Goal: Task Accomplishment & Management: Use online tool/utility

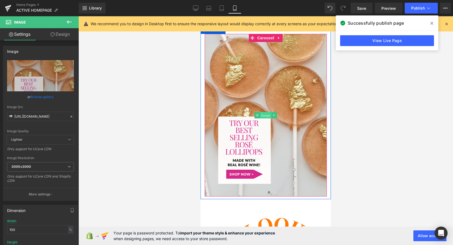
click at [264, 117] on span "Image" at bounding box center [265, 115] width 11 height 7
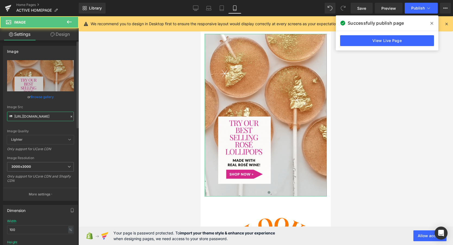
click at [32, 118] on input "[URL][DOMAIN_NAME]" at bounding box center [40, 116] width 67 height 9
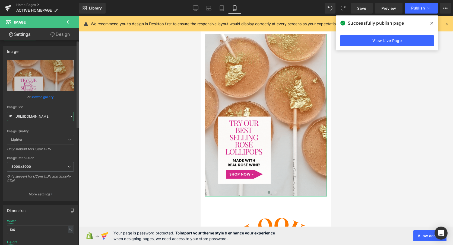
scroll to position [0, 197]
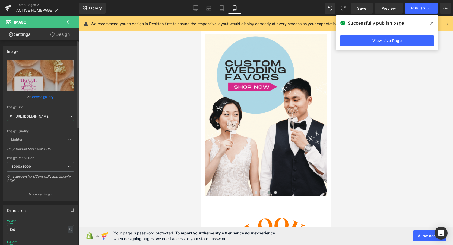
type input "[URL][DOMAIN_NAME]"
click at [44, 125] on div "Image Quality Lighter Lightest Lighter Lighter Lightest Only support for UCare …" at bounding box center [40, 97] width 67 height 75
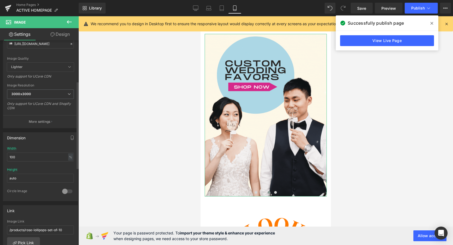
scroll to position [126, 0]
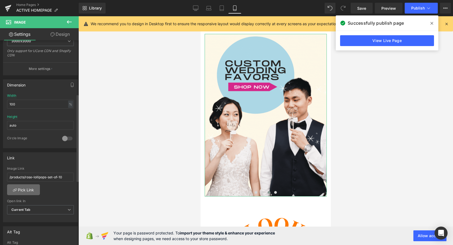
click at [24, 192] on link "Pick Link" at bounding box center [23, 190] width 33 height 11
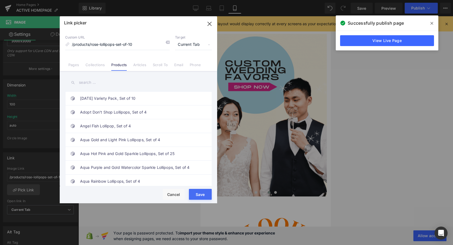
click at [99, 66] on link "Collections" at bounding box center [94, 67] width 19 height 8
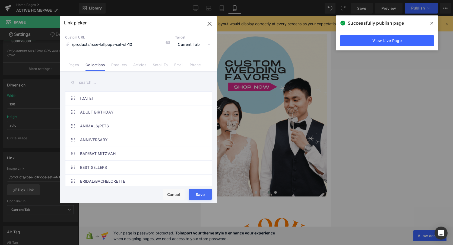
click at [93, 83] on input "text" at bounding box center [138, 83] width 147 height 12
type input "e"
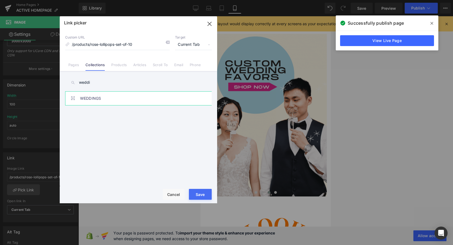
type input "weddi"
click at [94, 96] on link "WEDDINGS" at bounding box center [139, 99] width 119 height 14
type input "/collections/weddings"
click at [201, 196] on button "Save" at bounding box center [200, 194] width 23 height 11
type input "/collections/weddings"
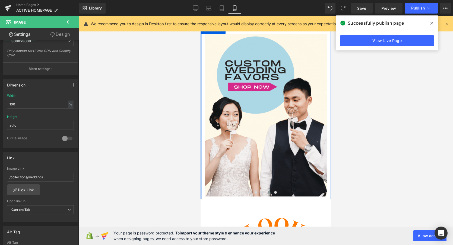
type input "[URL][DOMAIN_NAME]"
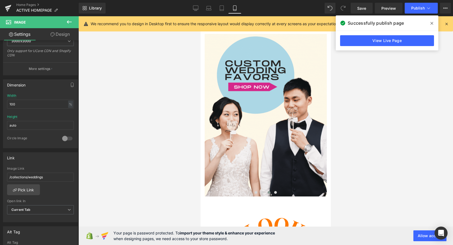
click at [364, 156] on div at bounding box center [265, 130] width 375 height 229
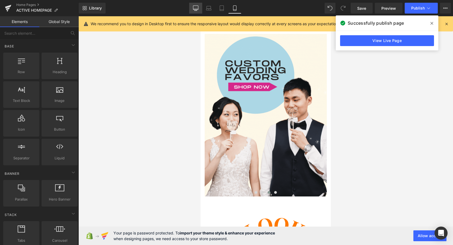
click at [193, 9] on link "Desktop" at bounding box center [195, 8] width 13 height 11
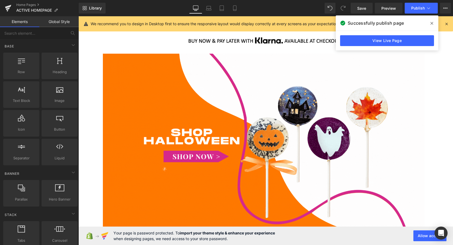
scroll to position [15, 0]
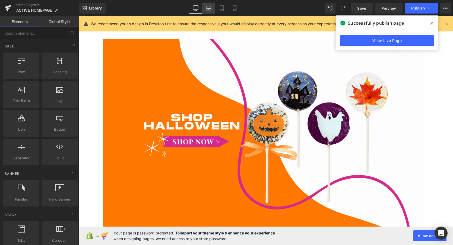
click at [209, 8] on icon at bounding box center [208, 7] width 5 height 5
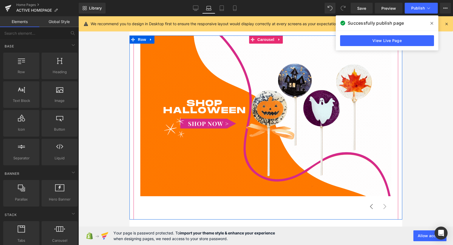
click at [372, 206] on button "‹" at bounding box center [371, 206] width 13 height 13
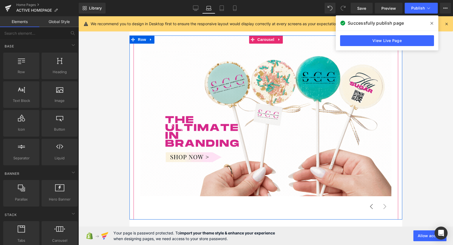
click at [372, 206] on button "‹" at bounding box center [371, 206] width 13 height 13
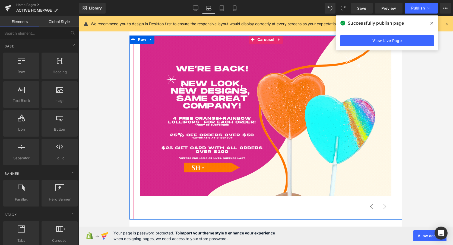
click at [373, 207] on button "‹" at bounding box center [371, 206] width 13 height 13
click at [383, 208] on button "›" at bounding box center [384, 206] width 13 height 13
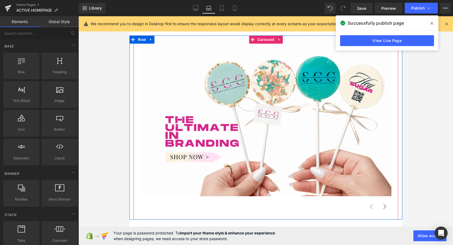
click at [383, 209] on button "›" at bounding box center [384, 206] width 13 height 13
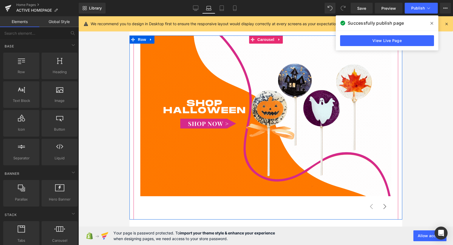
click at [383, 209] on button "›" at bounding box center [384, 206] width 13 height 13
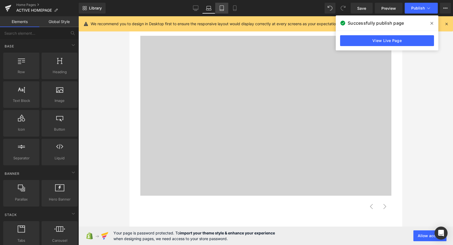
click at [222, 9] on icon at bounding box center [221, 7] width 5 height 5
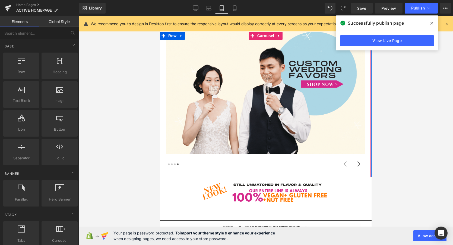
click at [360, 166] on button "›" at bounding box center [358, 164] width 13 height 13
click at [345, 165] on button "‹" at bounding box center [345, 164] width 13 height 13
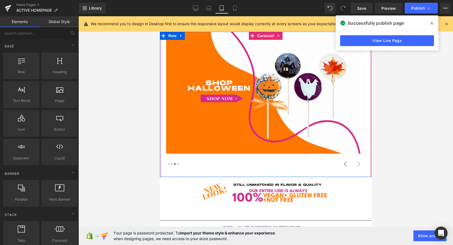
click at [345, 165] on button "‹" at bounding box center [345, 164] width 13 height 13
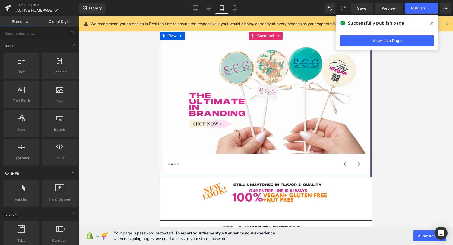
click at [345, 165] on button "‹" at bounding box center [345, 164] width 13 height 13
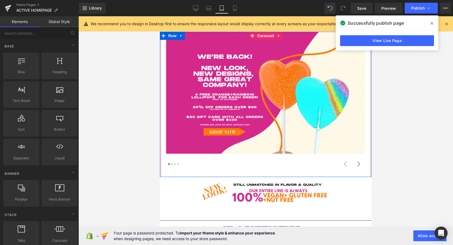
click at [356, 166] on button "›" at bounding box center [358, 164] width 13 height 13
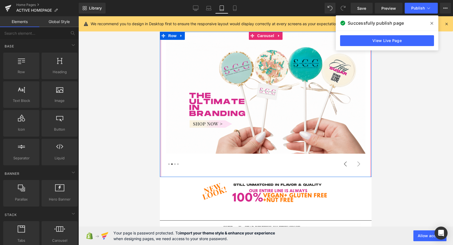
click at [345, 164] on button "‹" at bounding box center [345, 164] width 13 height 13
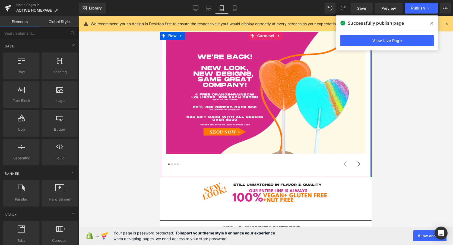
click at [358, 166] on button "›" at bounding box center [358, 164] width 13 height 13
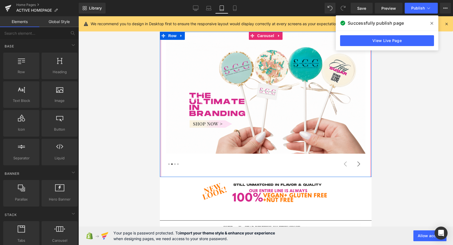
click at [358, 166] on button "›" at bounding box center [358, 164] width 13 height 13
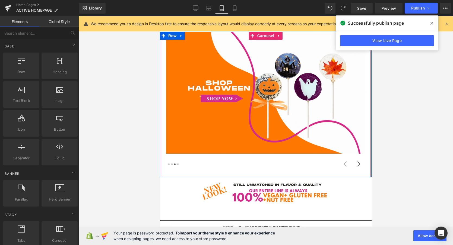
click at [358, 166] on button "›" at bounding box center [358, 164] width 13 height 13
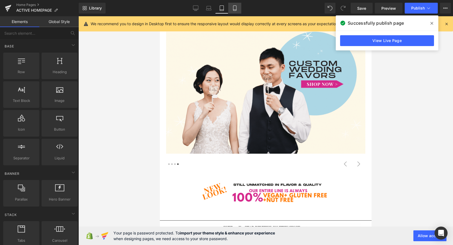
click at [237, 10] on icon at bounding box center [234, 7] width 5 height 5
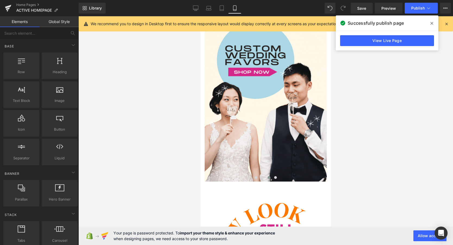
scroll to position [9, 0]
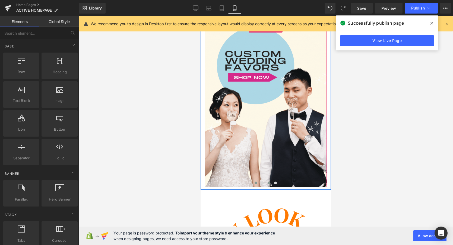
click at [254, 183] on button at bounding box center [256, 182] width 7 height 5
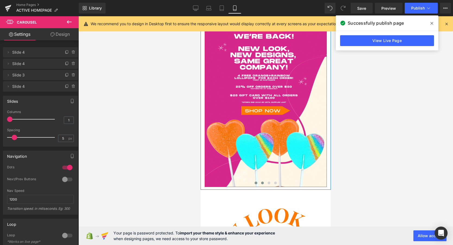
click at [263, 183] on span at bounding box center [262, 183] width 3 height 3
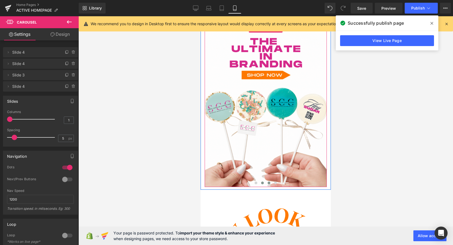
click at [271, 183] on button at bounding box center [269, 182] width 7 height 5
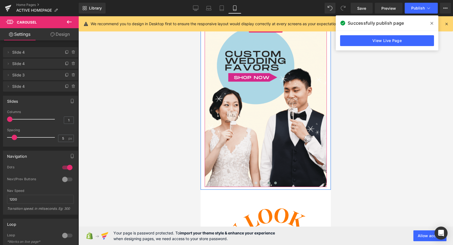
click at [275, 183] on span at bounding box center [275, 183] width 3 height 3
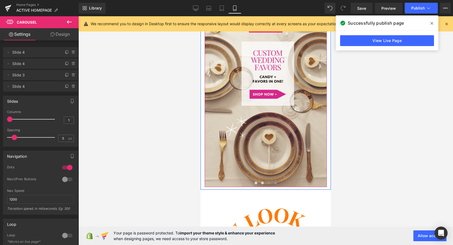
click at [270, 184] on span at bounding box center [269, 183] width 3 height 3
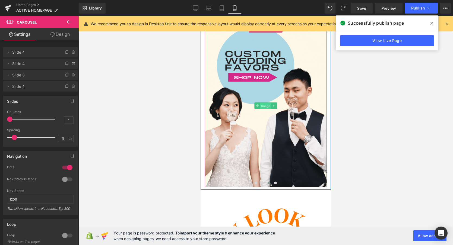
click at [266, 105] on span "Image" at bounding box center [265, 106] width 11 height 7
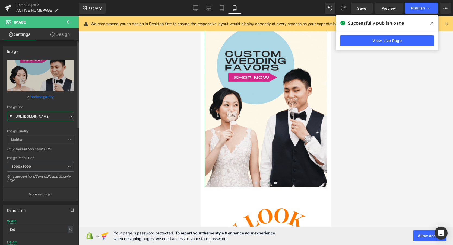
click at [31, 117] on input "[URL][DOMAIN_NAME]" at bounding box center [40, 116] width 67 height 9
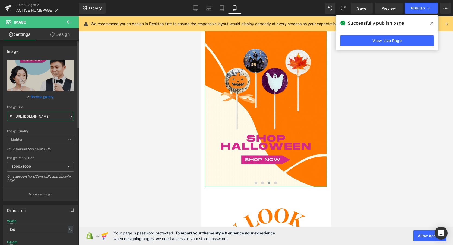
type input "[URL][DOMAIN_NAME]"
click at [53, 105] on div "Image Quality Lighter Lightest Lighter Lighter Lightest Only support for UCare …" at bounding box center [40, 97] width 67 height 75
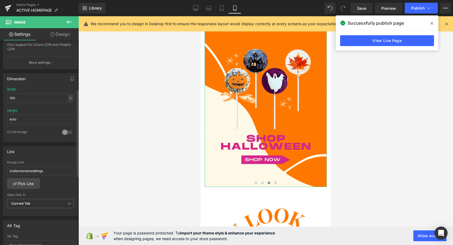
scroll to position [160, 0]
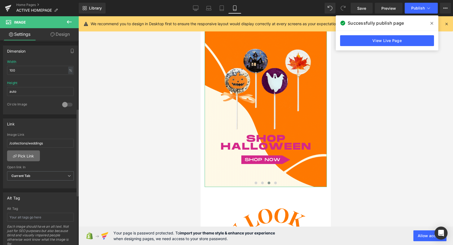
click at [24, 157] on link "Pick Link" at bounding box center [23, 156] width 33 height 11
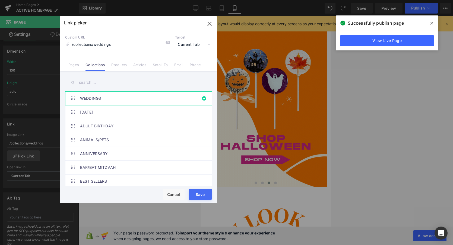
click at [93, 87] on input "text" at bounding box center [138, 83] width 147 height 12
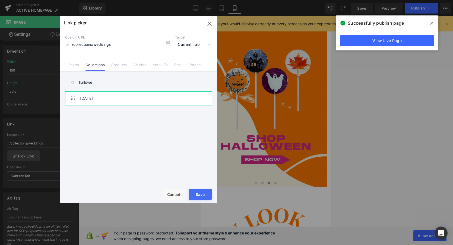
type input "hallowe"
click at [93, 100] on link "[DATE]" at bounding box center [139, 99] width 119 height 14
type input "/collections/halloween"
type input "[URL][DOMAIN_NAME]"
drag, startPoint x: 204, startPoint y: 194, endPoint x: 4, endPoint y: 178, distance: 201.2
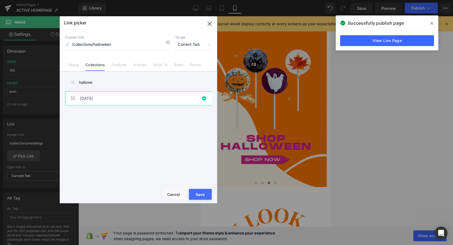
click at [204, 194] on button "Save" at bounding box center [200, 194] width 23 height 11
type input "/collections/halloween"
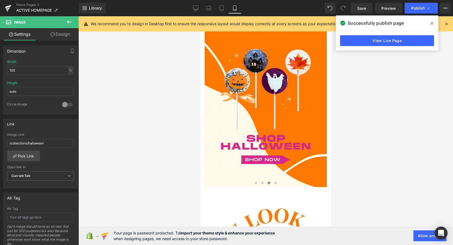
type input "[URL][DOMAIN_NAME]"
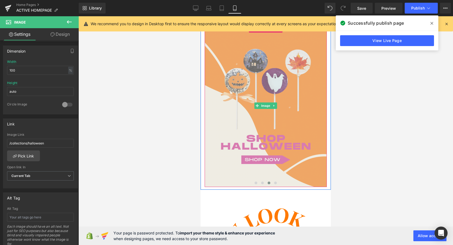
scroll to position [0, 0]
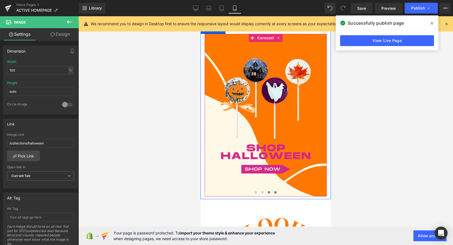
click at [276, 193] on span at bounding box center [275, 192] width 3 height 3
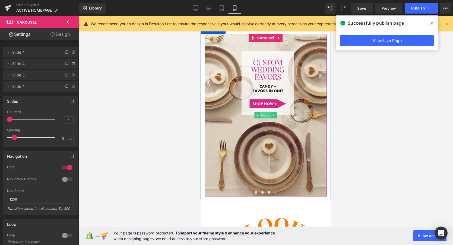
click at [265, 115] on span "Image" at bounding box center [265, 115] width 11 height 7
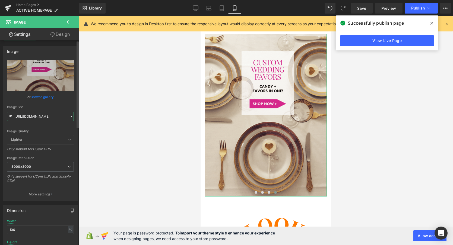
click at [34, 118] on input "[URL][DOMAIN_NAME]" at bounding box center [40, 116] width 67 height 9
type input "[URL][DOMAIN_NAME]"
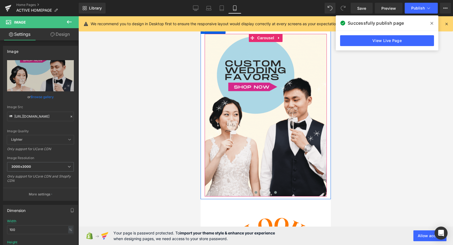
click at [257, 193] on span at bounding box center [256, 192] width 3 height 3
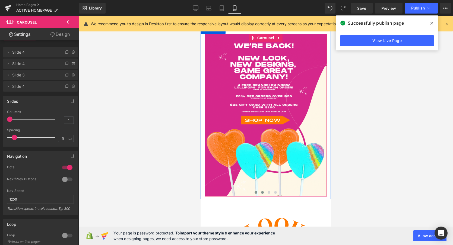
click at [263, 193] on span at bounding box center [262, 192] width 3 height 3
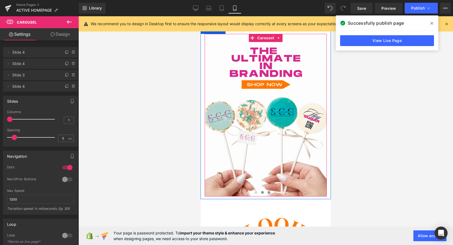
click at [268, 193] on span at bounding box center [269, 192] width 3 height 3
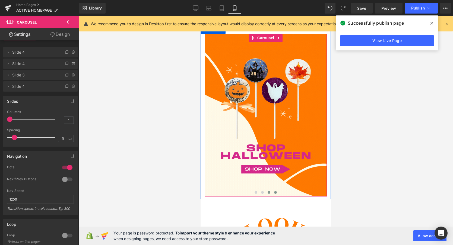
click at [275, 194] on span at bounding box center [275, 192] width 3 height 3
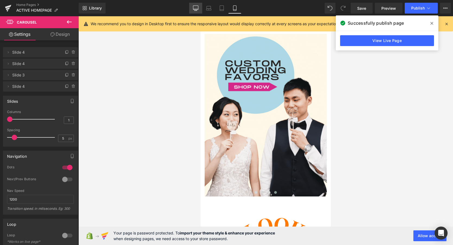
click at [195, 7] on icon at bounding box center [195, 7] width 5 height 5
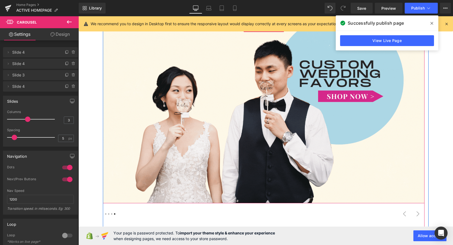
scroll to position [52, 0]
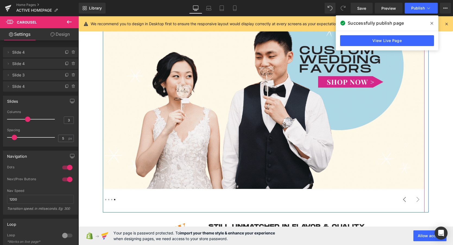
click at [405, 200] on button "‹" at bounding box center [404, 199] width 13 height 13
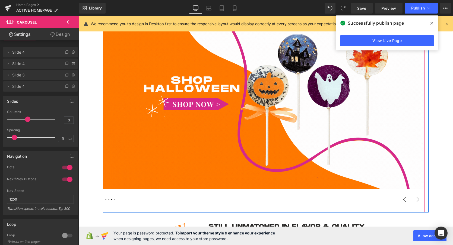
click at [405, 200] on button "‹" at bounding box center [404, 199] width 13 height 13
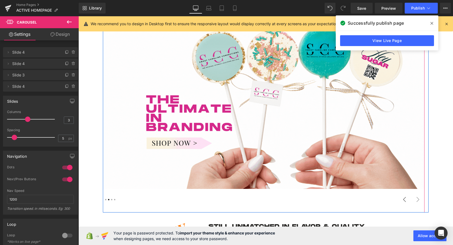
click at [405, 200] on button "‹" at bounding box center [404, 199] width 13 height 13
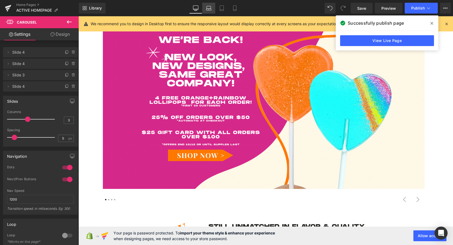
click at [209, 9] on icon at bounding box center [208, 10] width 5 height 2
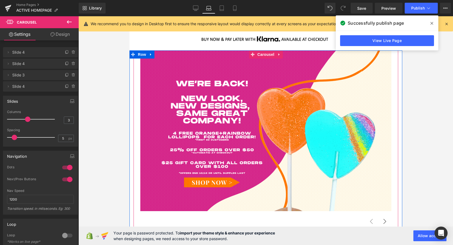
click at [385, 221] on button "›" at bounding box center [384, 221] width 13 height 13
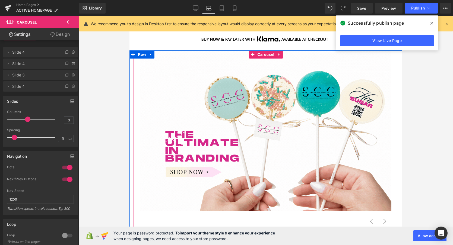
click at [385, 221] on button "›" at bounding box center [384, 221] width 13 height 13
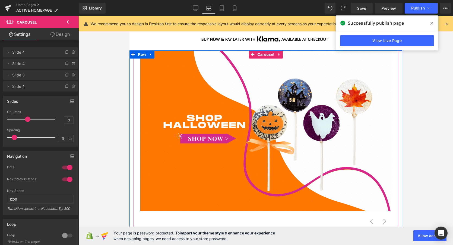
click at [385, 221] on button "›" at bounding box center [384, 221] width 13 height 13
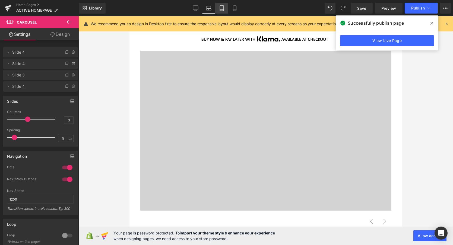
click at [223, 9] on icon at bounding box center [221, 7] width 5 height 5
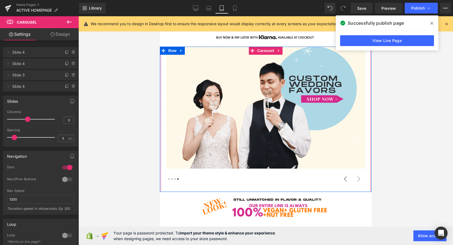
click at [346, 180] on button "‹" at bounding box center [345, 179] width 13 height 13
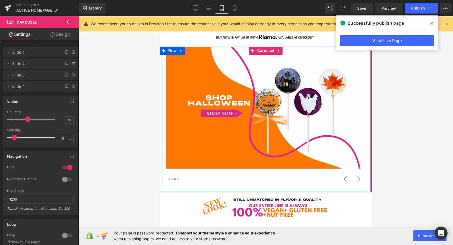
click at [346, 180] on button "‹" at bounding box center [345, 179] width 13 height 13
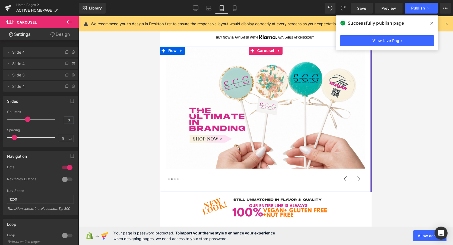
click at [346, 180] on button "‹" at bounding box center [345, 179] width 13 height 13
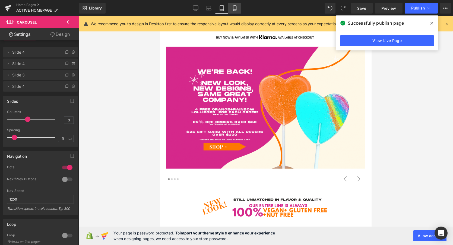
click at [234, 11] on icon at bounding box center [234, 8] width 3 height 5
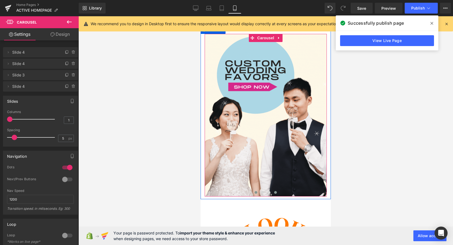
click at [255, 192] on span at bounding box center [256, 192] width 3 height 3
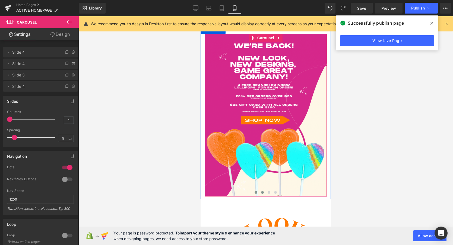
click at [262, 193] on span at bounding box center [262, 192] width 3 height 3
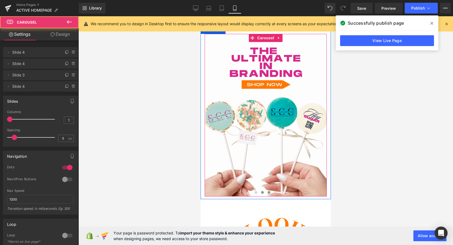
click at [268, 193] on span at bounding box center [269, 192] width 3 height 3
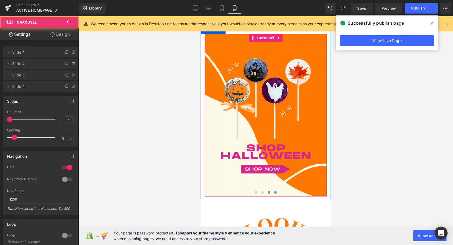
click at [277, 193] on button at bounding box center [275, 192] width 7 height 5
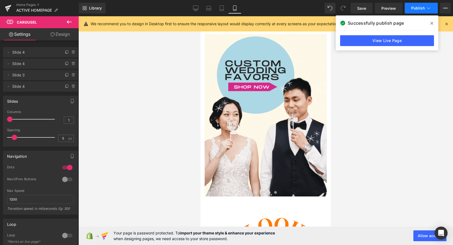
click at [418, 9] on span "Publish" at bounding box center [418, 8] width 14 height 4
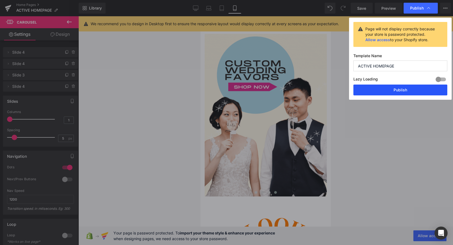
click at [400, 90] on button "Publish" at bounding box center [400, 90] width 94 height 11
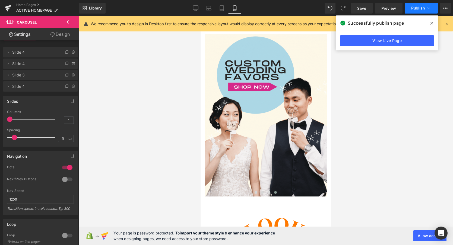
click at [419, 8] on span "Publish" at bounding box center [418, 8] width 14 height 4
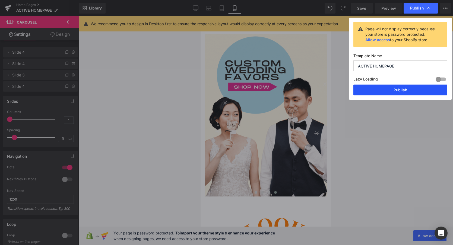
click at [402, 92] on button "Publish" at bounding box center [400, 90] width 94 height 11
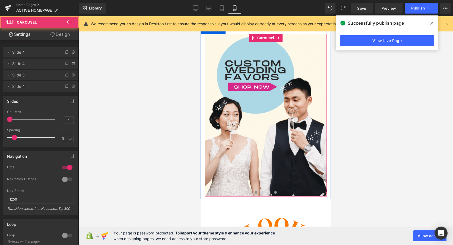
click at [255, 193] on span at bounding box center [256, 192] width 3 height 3
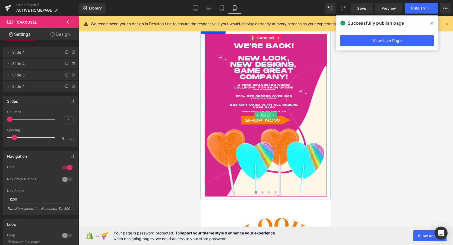
click at [265, 116] on span "Image" at bounding box center [265, 115] width 11 height 7
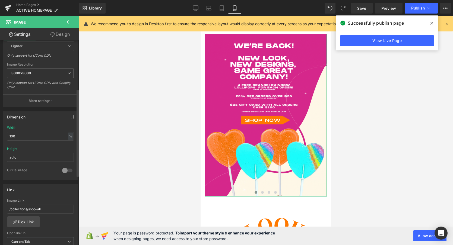
scroll to position [180, 0]
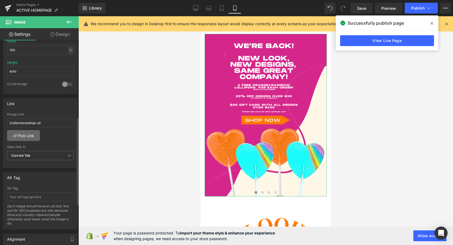
click at [30, 137] on link "Pick Link" at bounding box center [23, 135] width 33 height 11
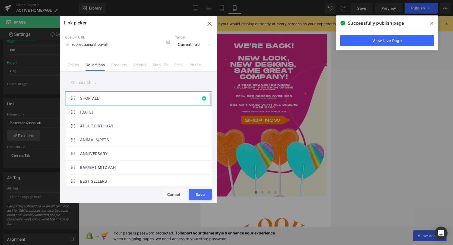
click at [91, 100] on link "SHOP ALL" at bounding box center [139, 99] width 119 height 14
click at [197, 193] on button "Save" at bounding box center [200, 194] width 23 height 11
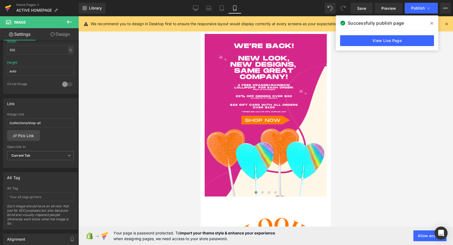
click at [9, 9] on icon at bounding box center [8, 9] width 4 height 2
click at [421, 3] on button "Publish" at bounding box center [421, 8] width 33 height 11
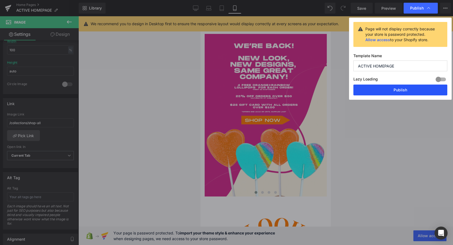
click at [399, 93] on button "Publish" at bounding box center [400, 90] width 94 height 11
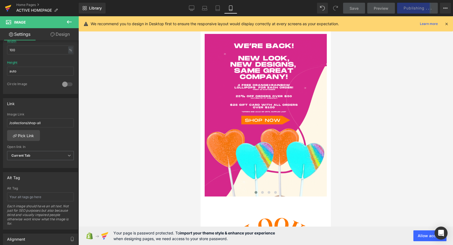
click at [8, 8] on icon at bounding box center [8, 9] width 4 height 2
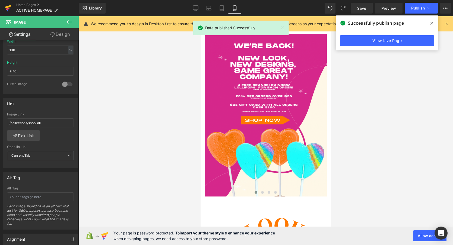
click at [7, 6] on icon at bounding box center [8, 7] width 6 height 4
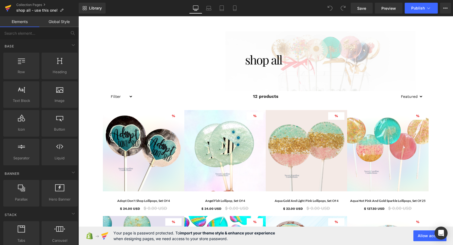
click at [8, 7] on icon at bounding box center [8, 7] width 6 height 4
click at [237, 7] on icon at bounding box center [234, 7] width 5 height 5
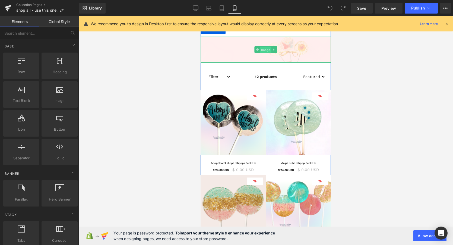
click at [266, 49] on span "Image" at bounding box center [265, 50] width 11 height 7
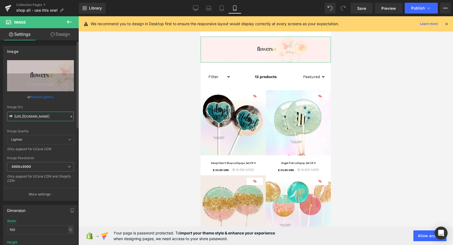
click at [37, 119] on input "[URL][DOMAIN_NAME]" at bounding box center [40, 116] width 67 height 9
click at [37, 119] on input "https://cdn.shopify.com/s/files/1/0001/8143/6447/files/18_3000x3000.png?v=17580…" at bounding box center [40, 116] width 67 height 9
paste input "2_4f74d12b-257c-4587-855c-1c1cb237ffa2.png?v=1758069448"
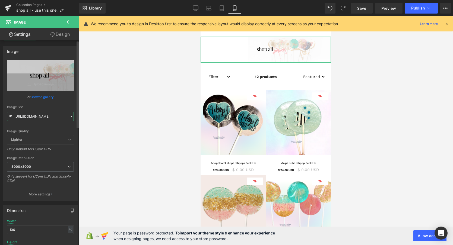
type input "https://cdn.shopify.com/s/files/1/0001/8143/6447/files/2_4f74d12b-257c-4587-855…"
click at [53, 130] on div "Image Quality" at bounding box center [40, 131] width 67 height 4
click at [134, 140] on div at bounding box center [265, 130] width 375 height 229
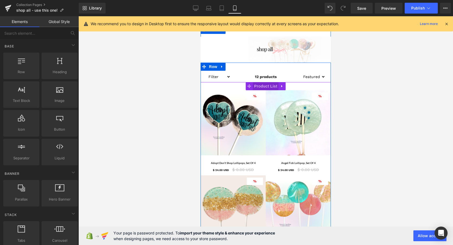
click at [266, 85] on span "Product List" at bounding box center [266, 86] width 26 height 8
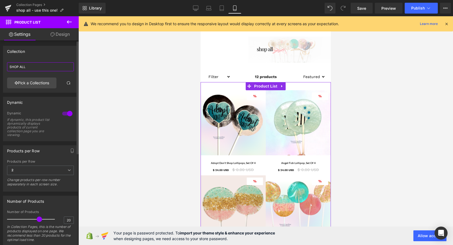
click at [34, 65] on input "SHOP ALL" at bounding box center [40, 66] width 67 height 9
click at [36, 83] on link "Pick a Collections" at bounding box center [31, 83] width 49 height 11
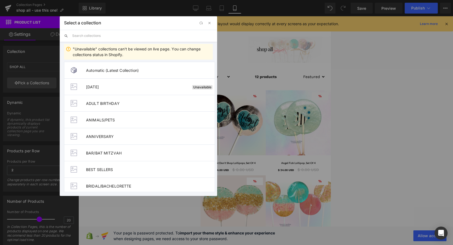
click at [98, 35] on input "text" at bounding box center [142, 36] width 141 height 12
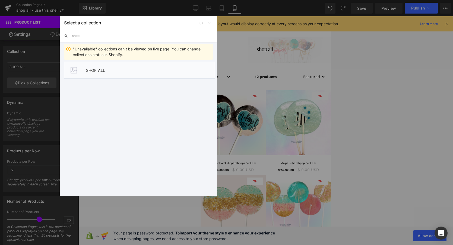
type input "shop"
click at [90, 67] on li "SHOP ALL" at bounding box center [139, 70] width 151 height 17
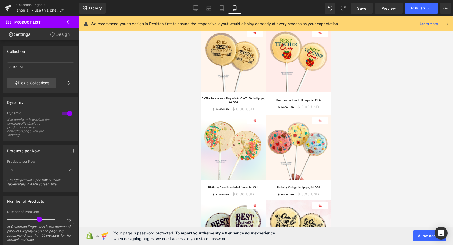
scroll to position [409, 0]
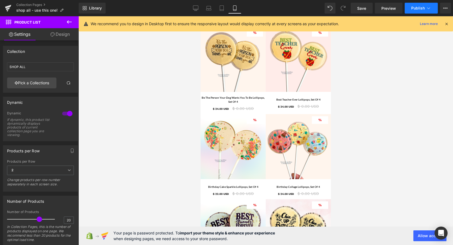
click at [417, 7] on span "Publish" at bounding box center [418, 8] width 14 height 4
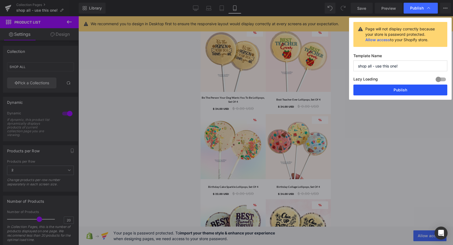
click at [405, 93] on button "Publish" at bounding box center [400, 90] width 94 height 11
